Goal: Transaction & Acquisition: Register for event/course

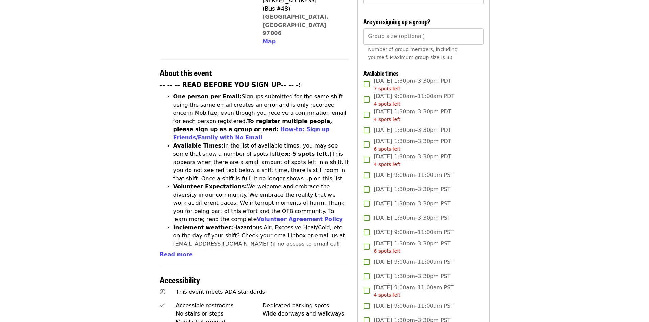
scroll to position [196, 0]
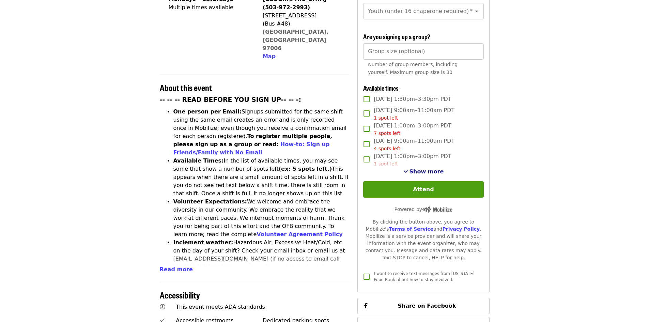
click at [424, 169] on span "Show more" at bounding box center [426, 171] width 34 height 6
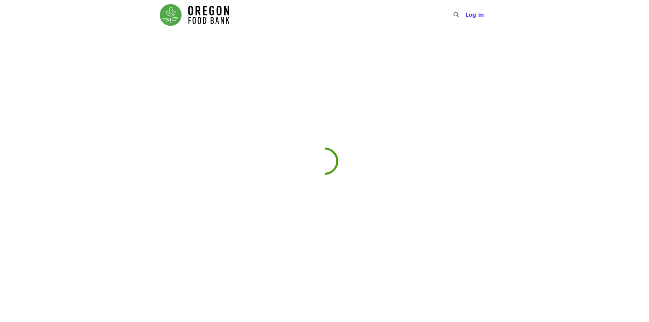
scroll to position [102, 0]
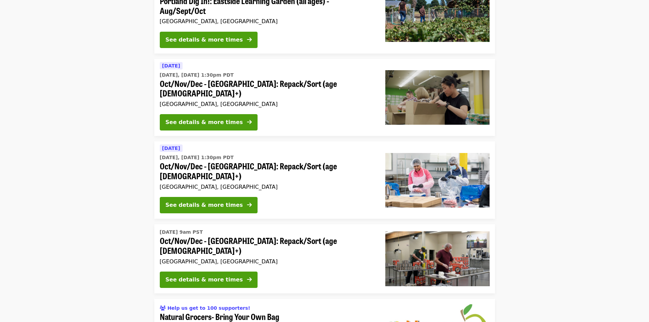
click at [301, 84] on span "Oct/Nov/Dec - [GEOGRAPHIC_DATA]: Repack/Sort (age [DEMOGRAPHIC_DATA]+)" at bounding box center [267, 89] width 215 height 20
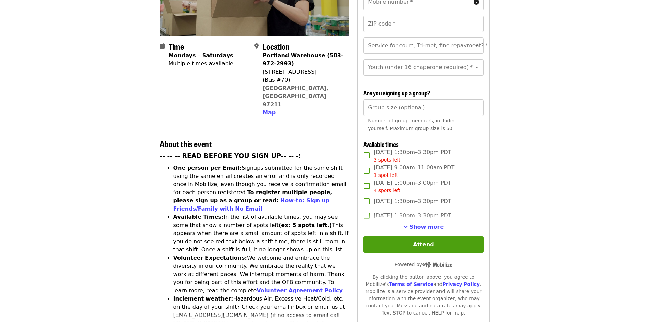
scroll to position [145, 0]
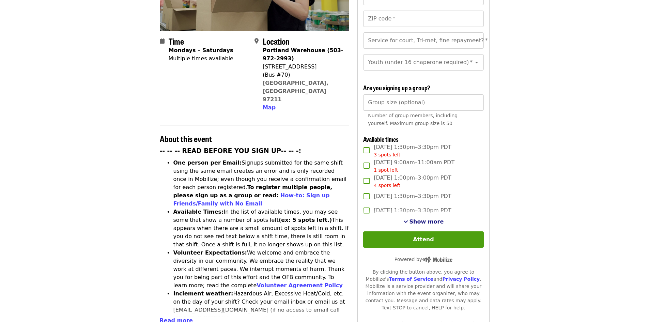
click at [433, 220] on span "Show more" at bounding box center [426, 221] width 34 height 6
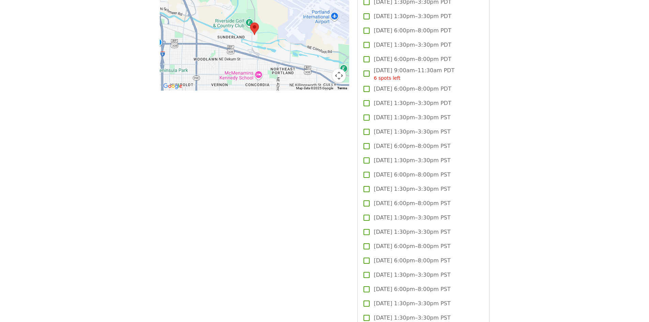
scroll to position [647, 0]
